Goal: Transaction & Acquisition: Obtain resource

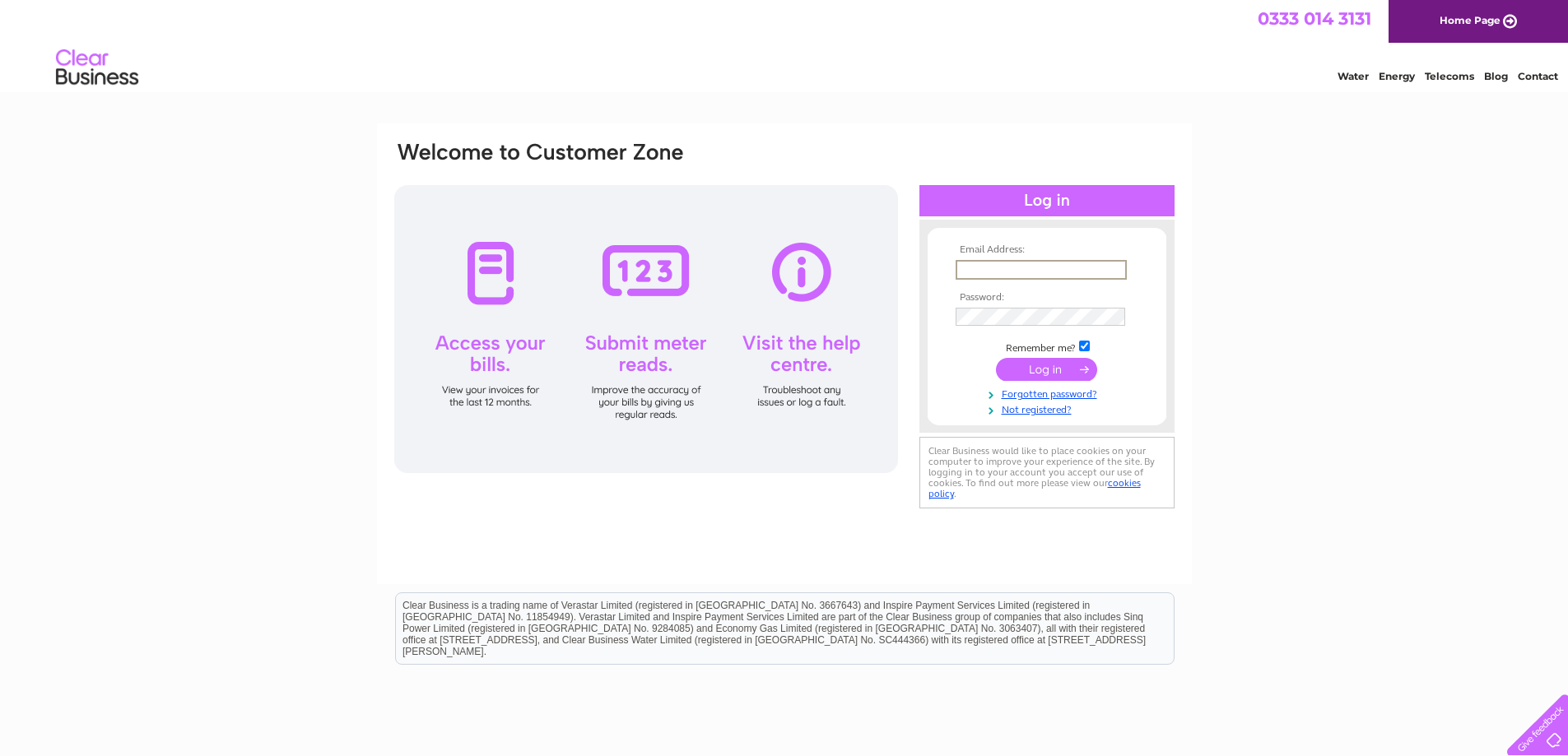
click at [972, 266] on input "text" at bounding box center [1041, 270] width 171 height 20
type input "info@farfield.co.uk"
click at [1036, 363] on input "submit" at bounding box center [1046, 368] width 101 height 23
click at [1037, 366] on input "submit" at bounding box center [1046, 368] width 101 height 23
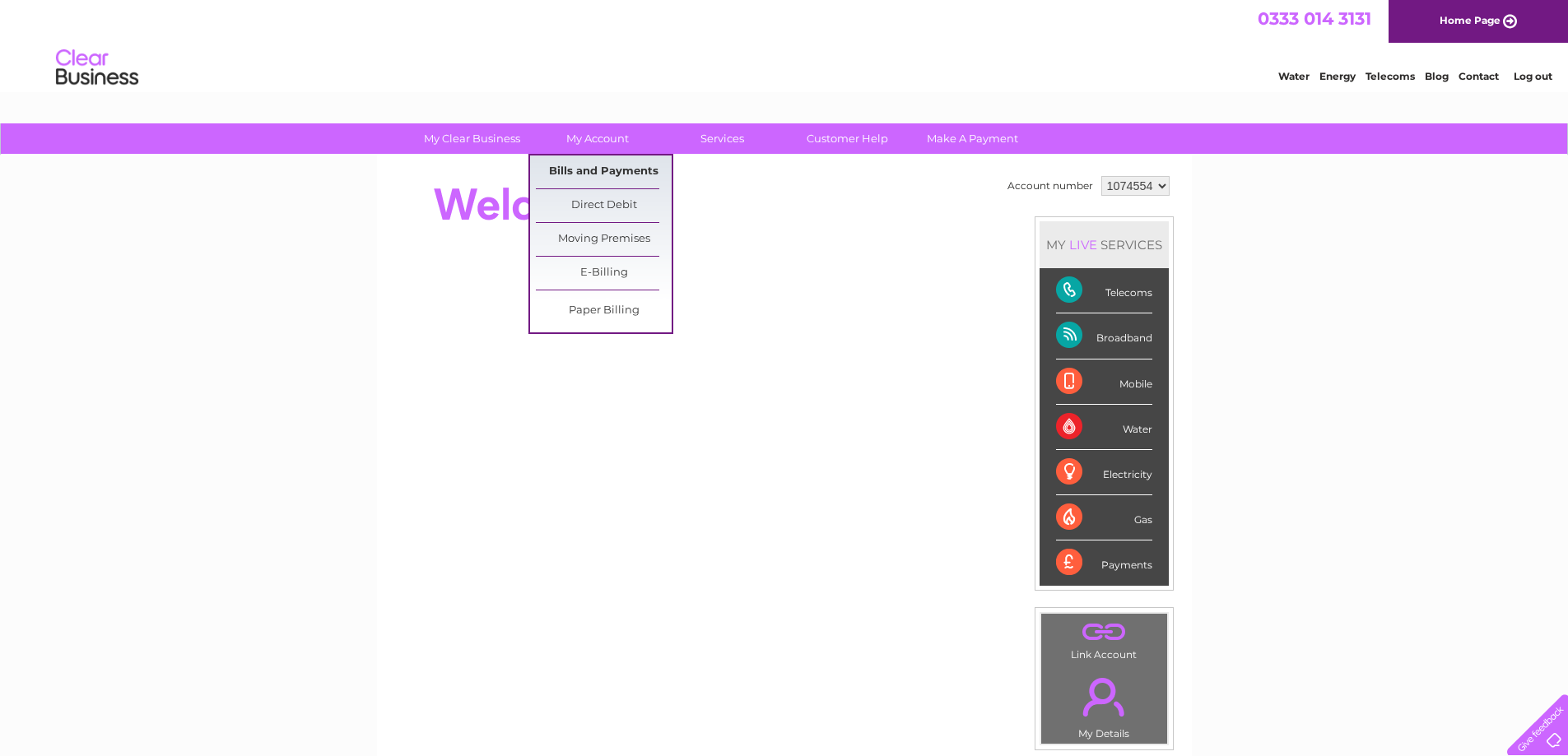
click at [609, 175] on link "Bills and Payments" at bounding box center [603, 171] width 136 height 33
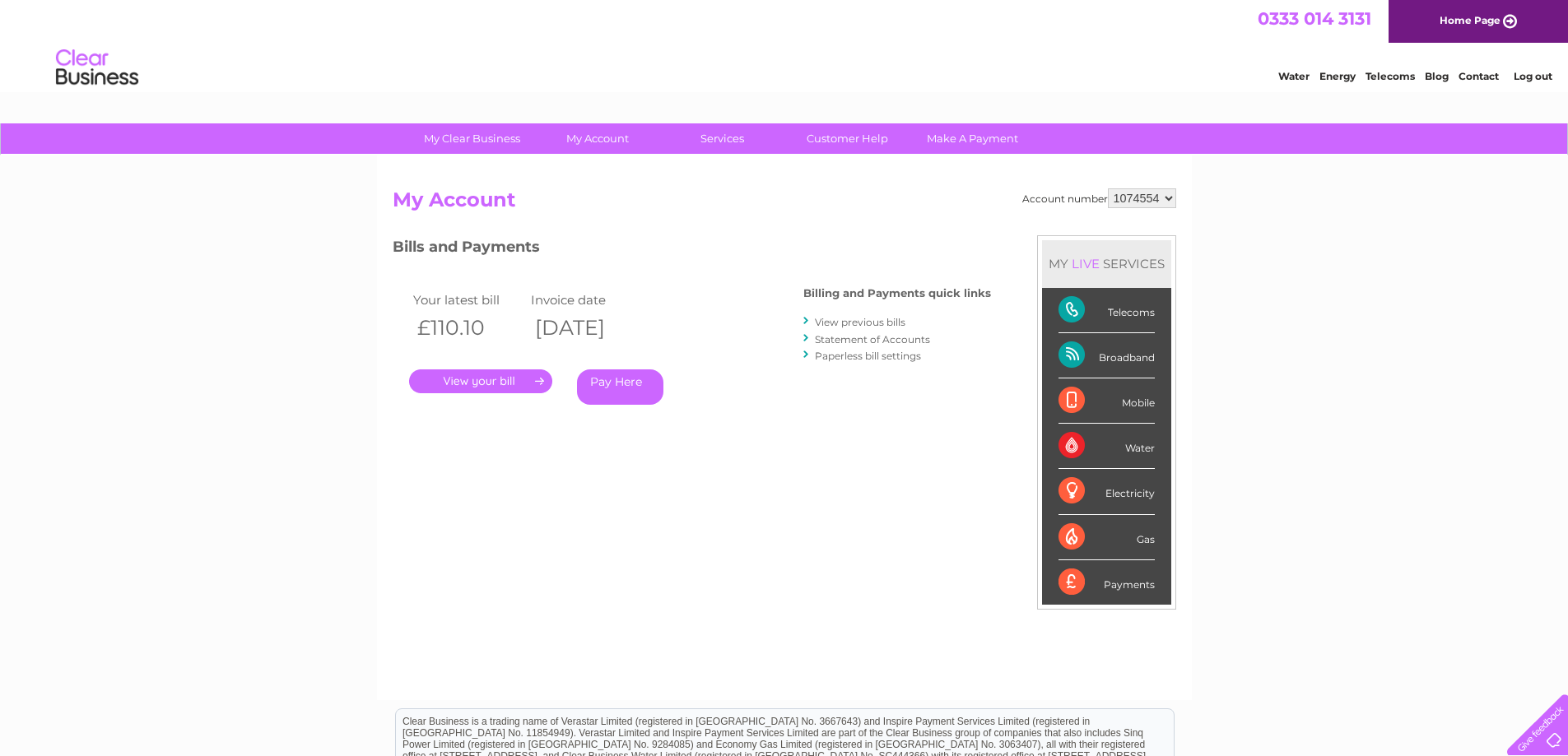
click at [831, 322] on link "View previous bills" at bounding box center [860, 322] width 91 height 12
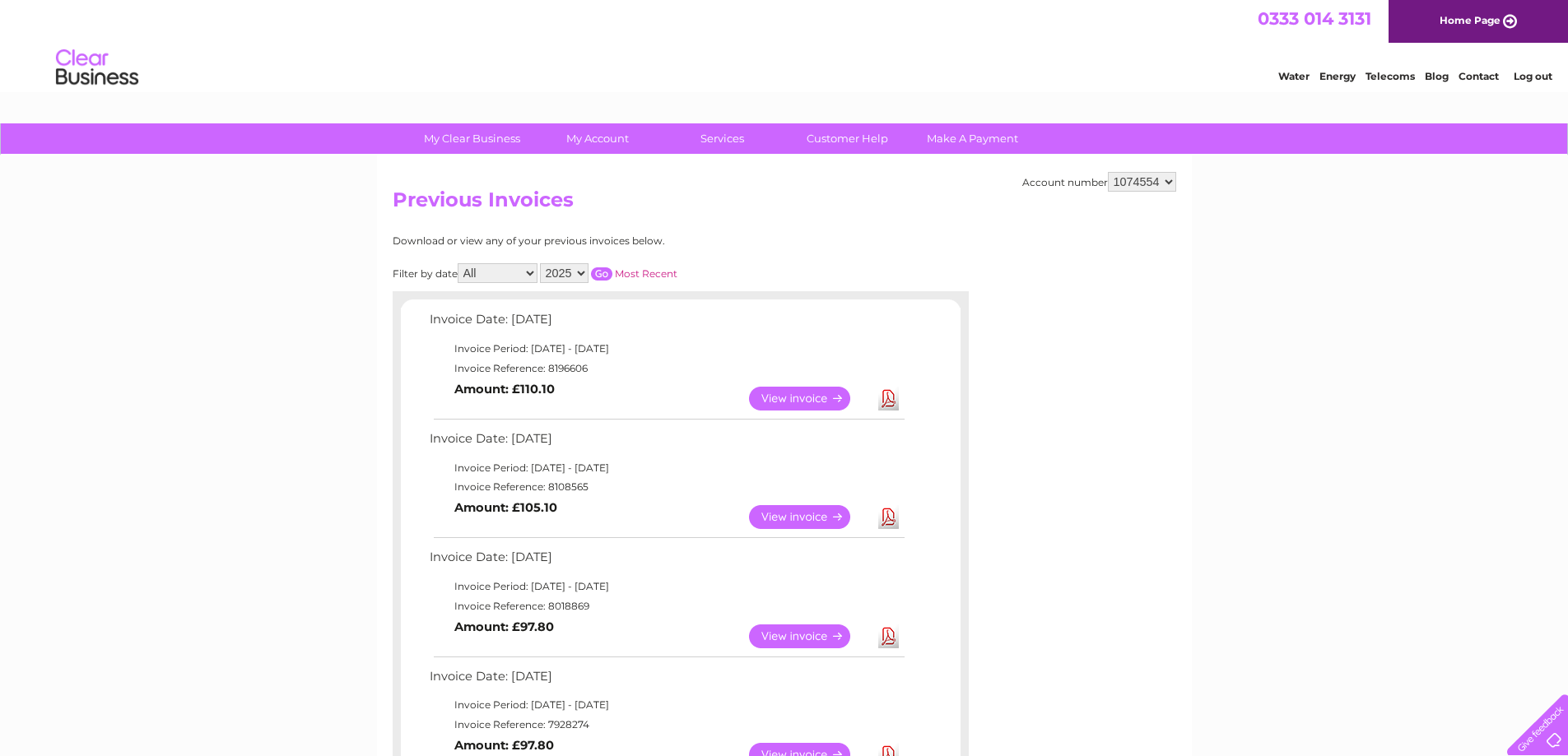
click at [887, 516] on link "Download" at bounding box center [888, 516] width 20 height 24
